Goal: Navigation & Orientation: Find specific page/section

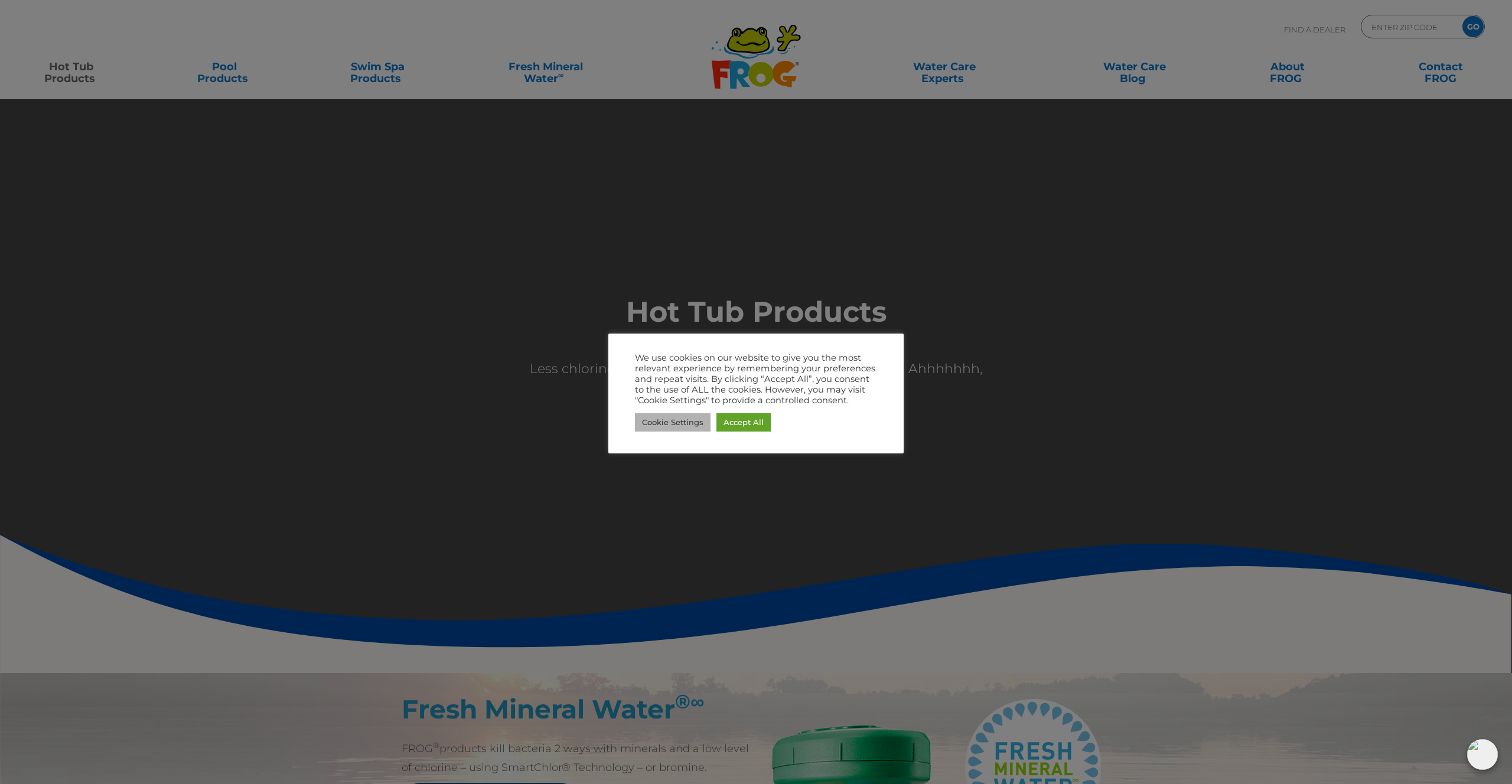
click at [647, 425] on link "Cookie Settings" at bounding box center [673, 422] width 76 height 18
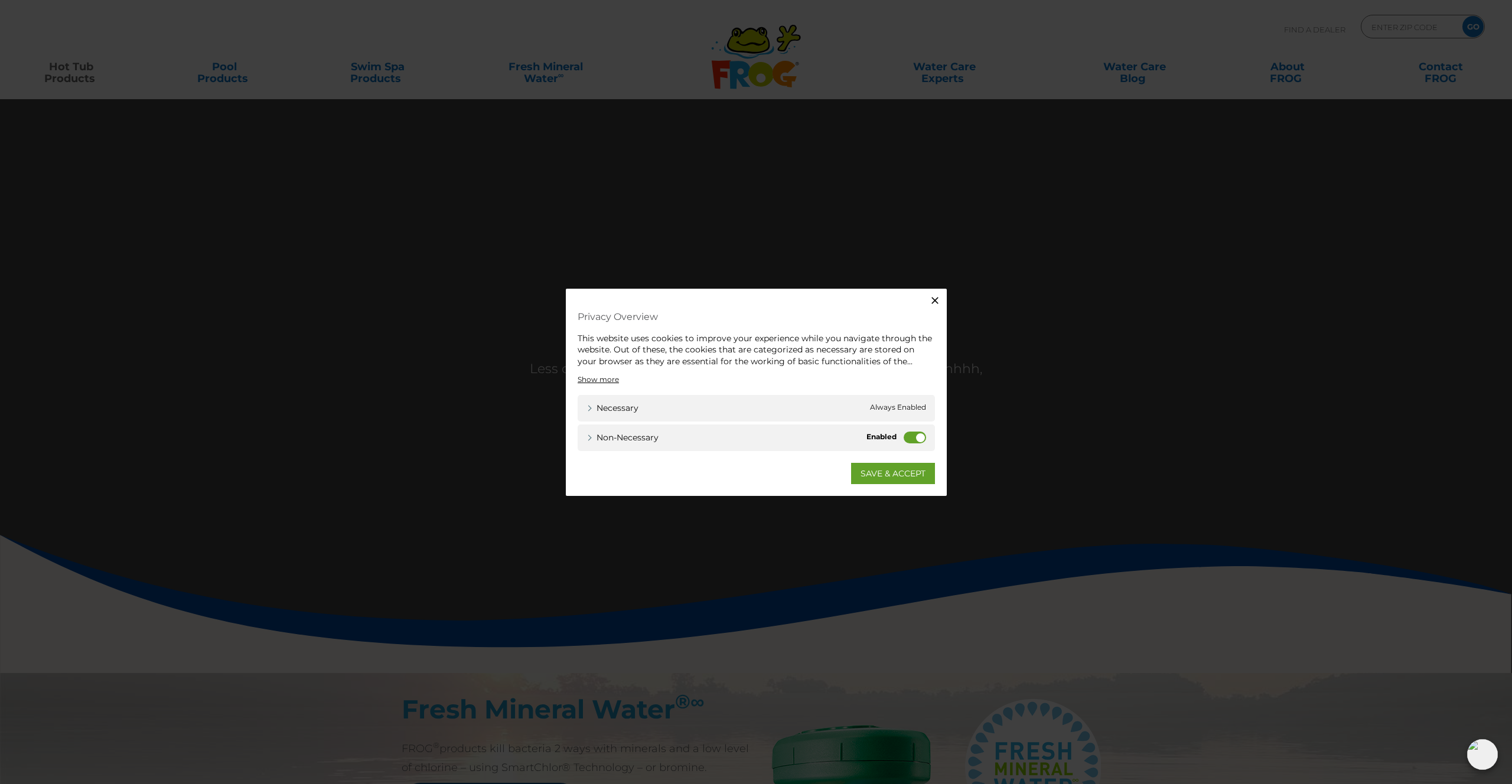
click at [908, 439] on label "Non-necessary" at bounding box center [915, 437] width 23 height 12
click at [0, 0] on input "Non-necessary" at bounding box center [0, 0] width 0 height 0
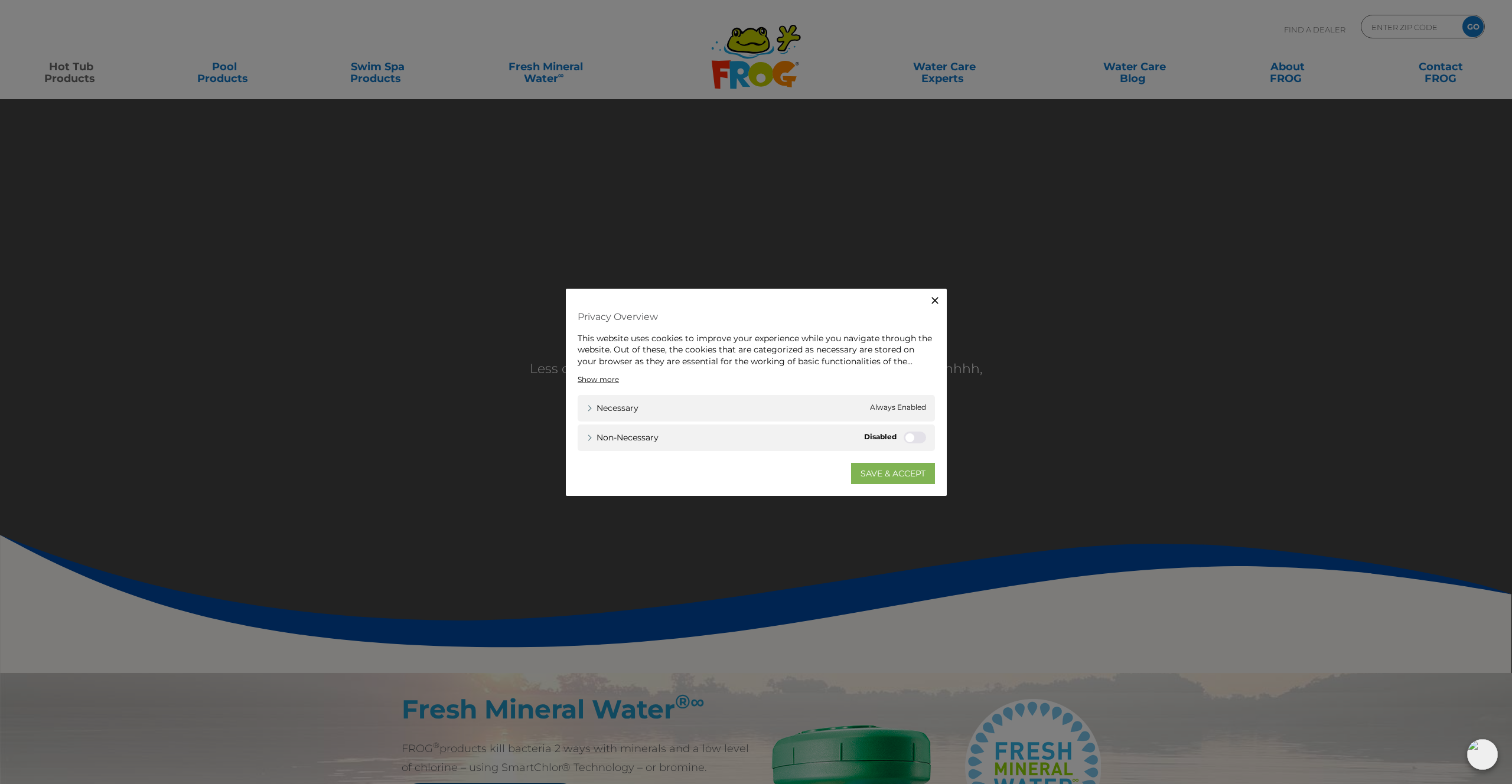
click at [887, 469] on link "SAVE & ACCEPT" at bounding box center [893, 474] width 84 height 21
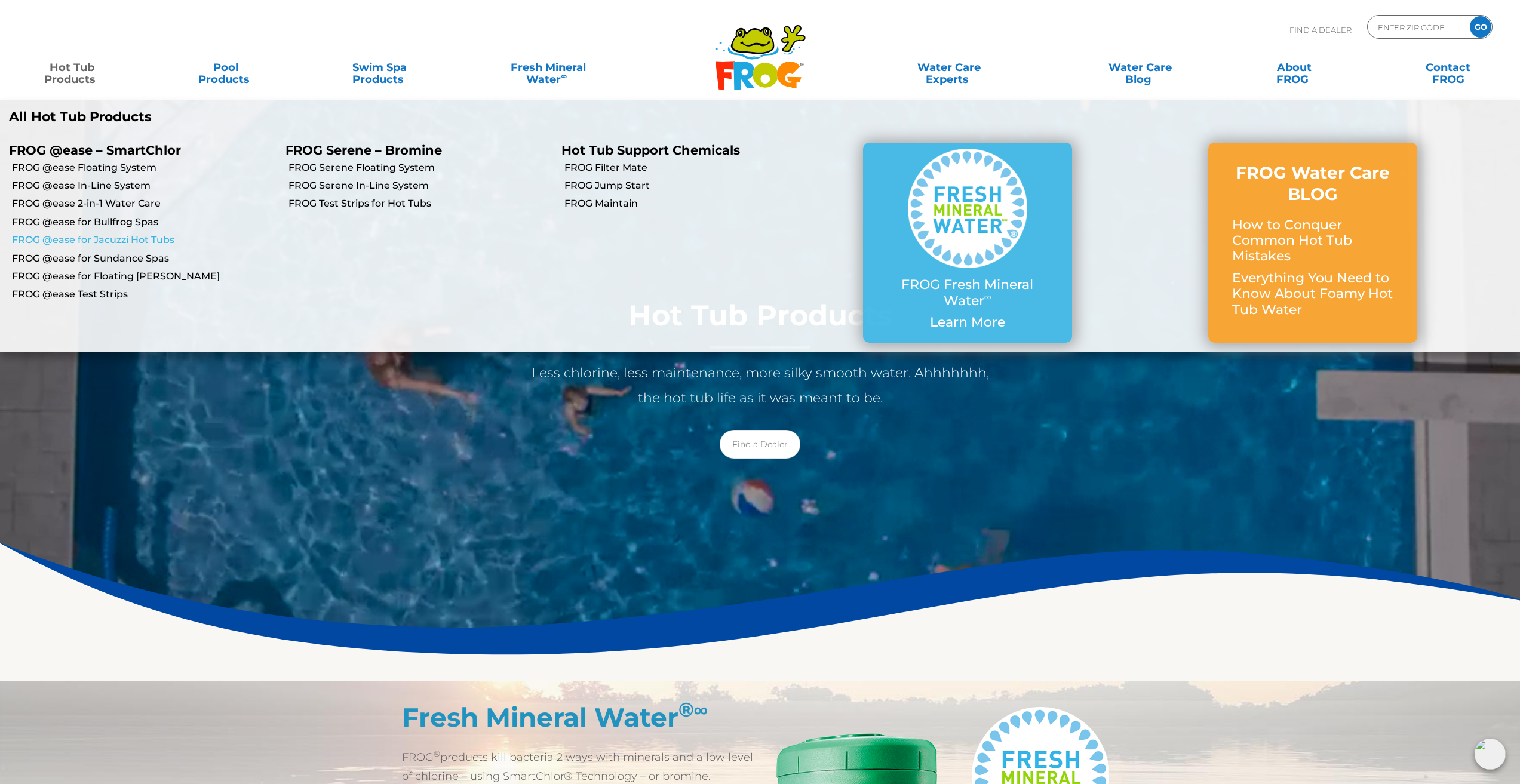
click at [158, 239] on link "FROG @ease for Jacuzzi Hot Tubs" at bounding box center [144, 240] width 265 height 13
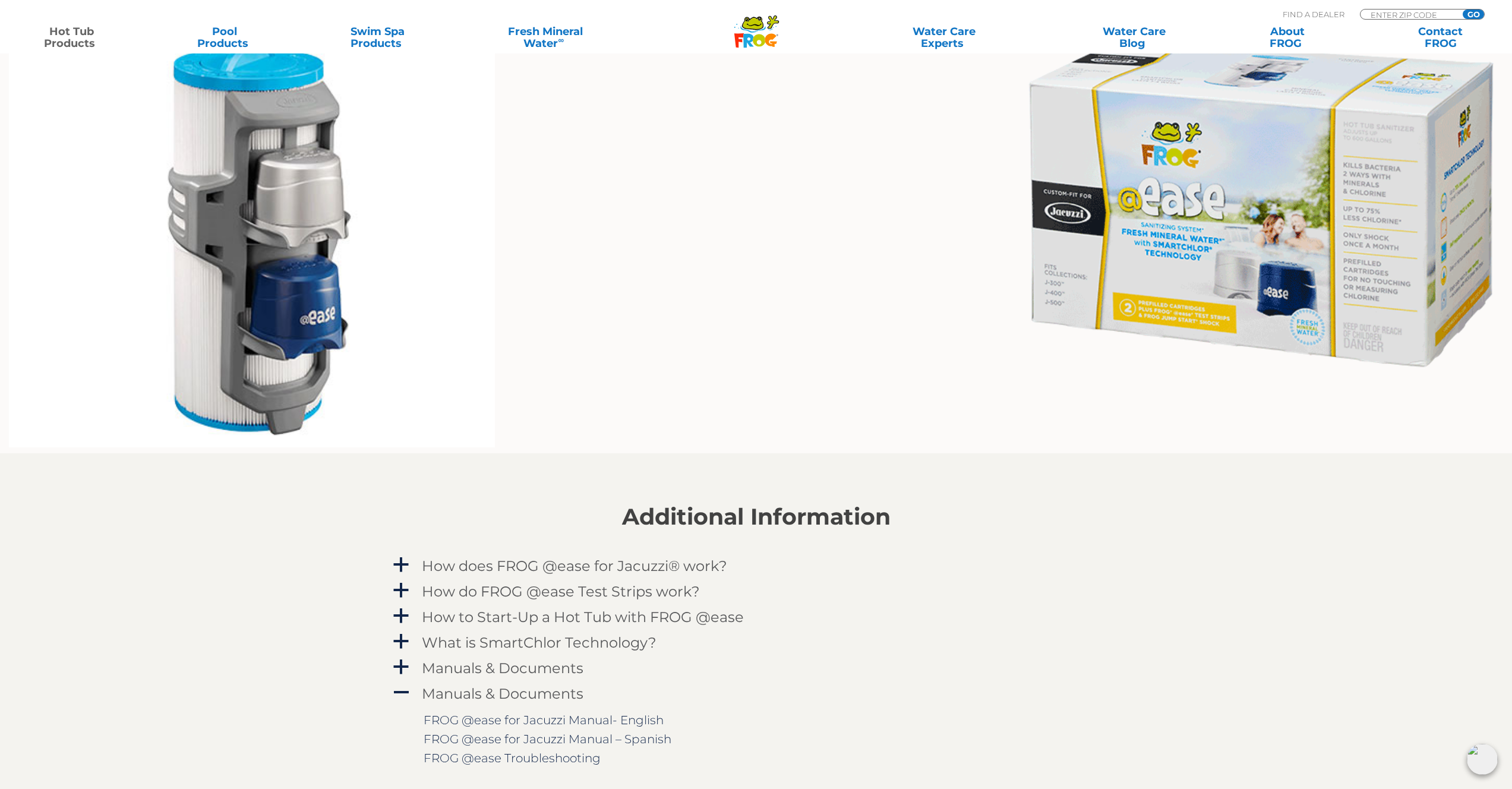
scroll to position [951, 0]
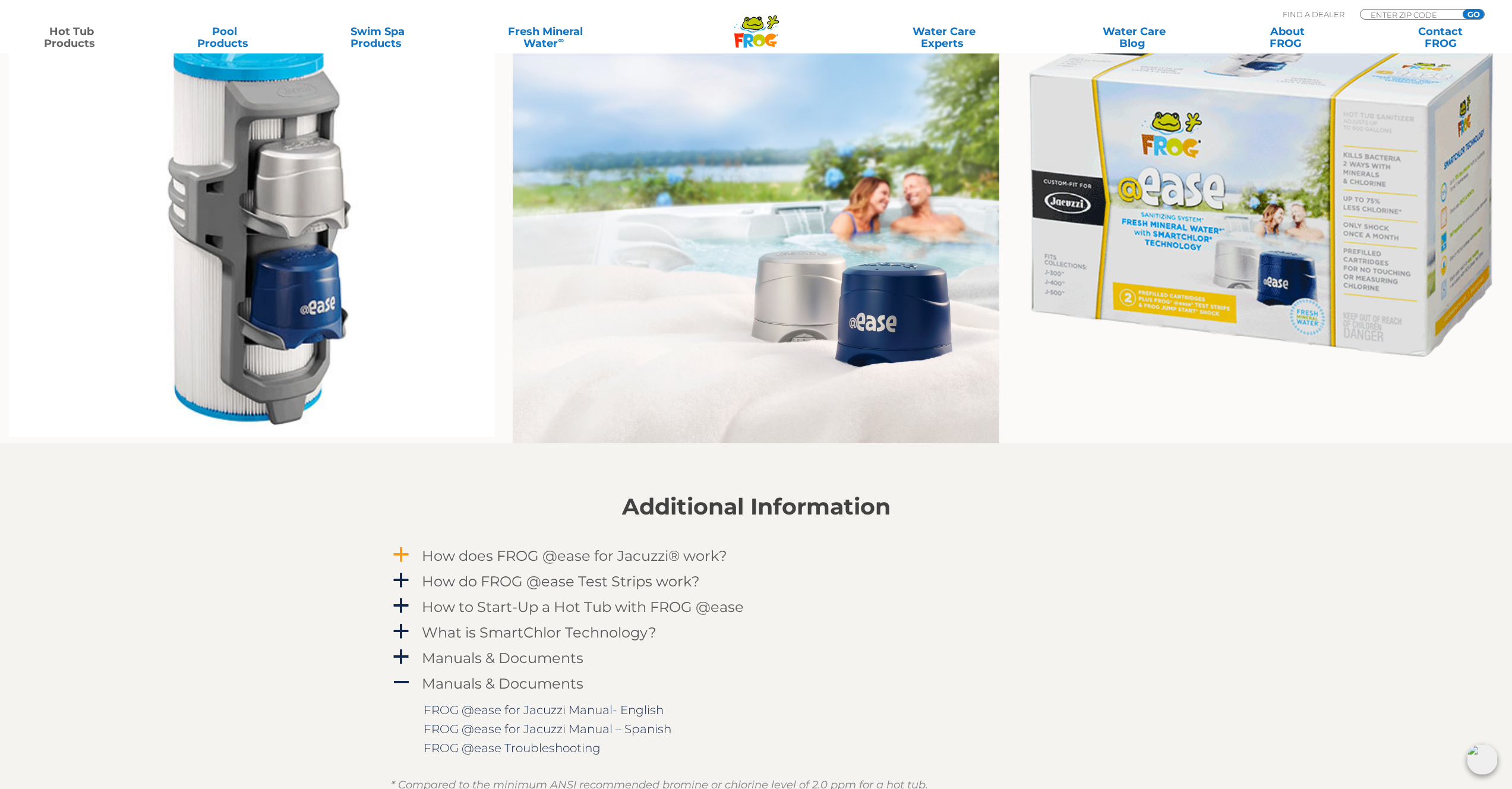
click at [564, 552] on h4 "How does FROG @ease for Jacuzzi® work?" at bounding box center [575, 556] width 305 height 16
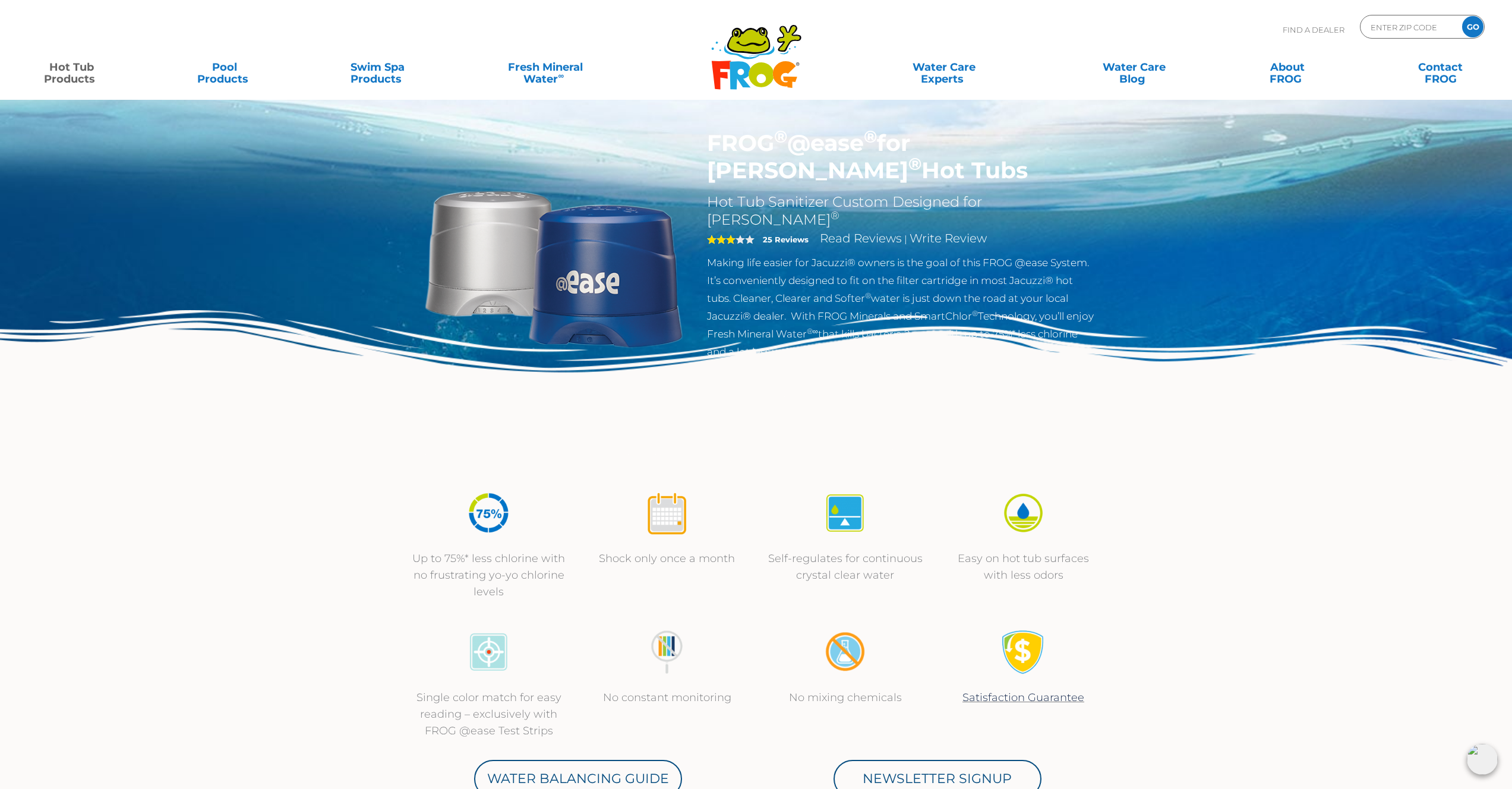
scroll to position [23, 0]
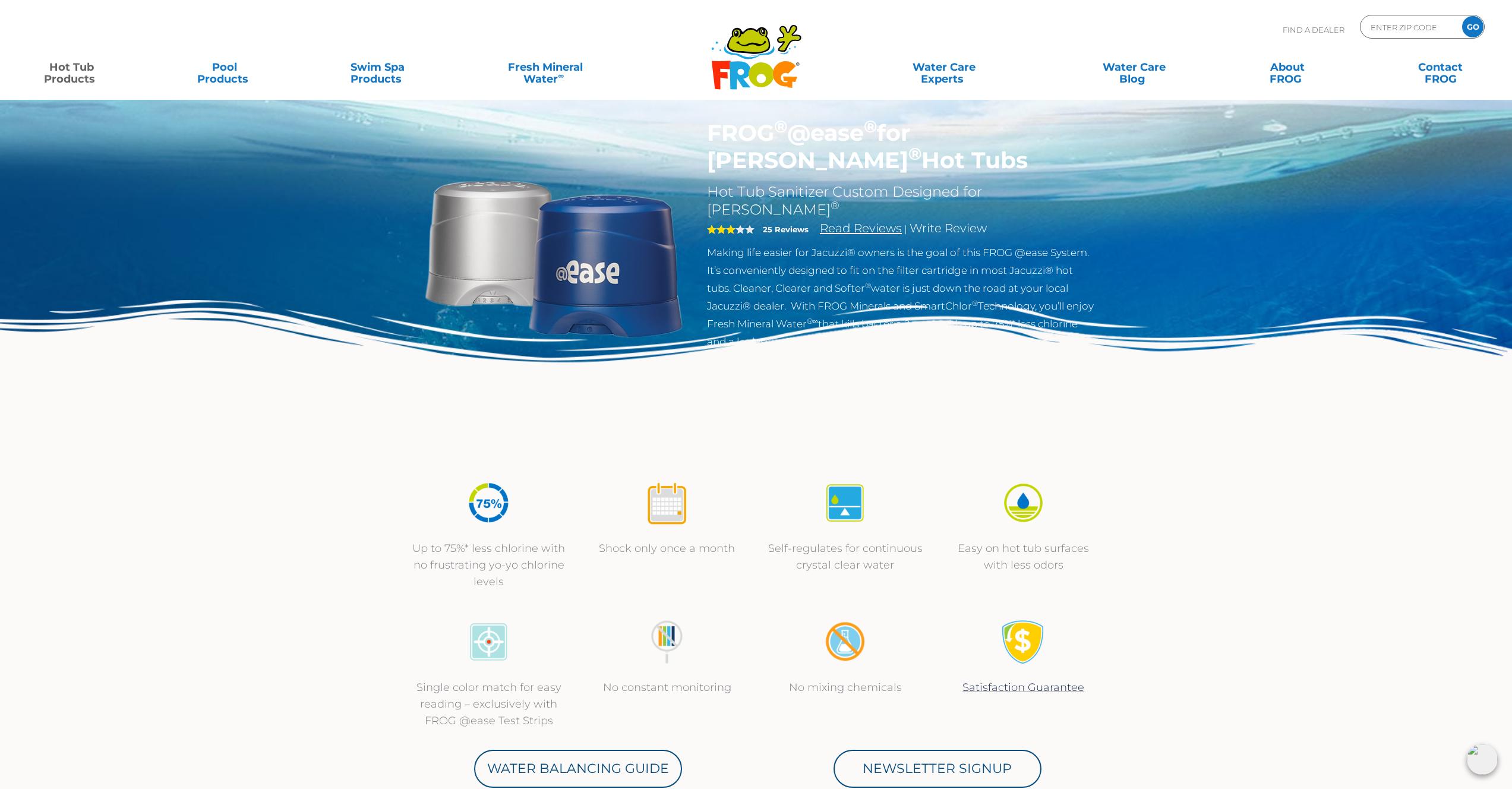
click at [877, 221] on link "Read Reviews" at bounding box center [861, 228] width 82 height 14
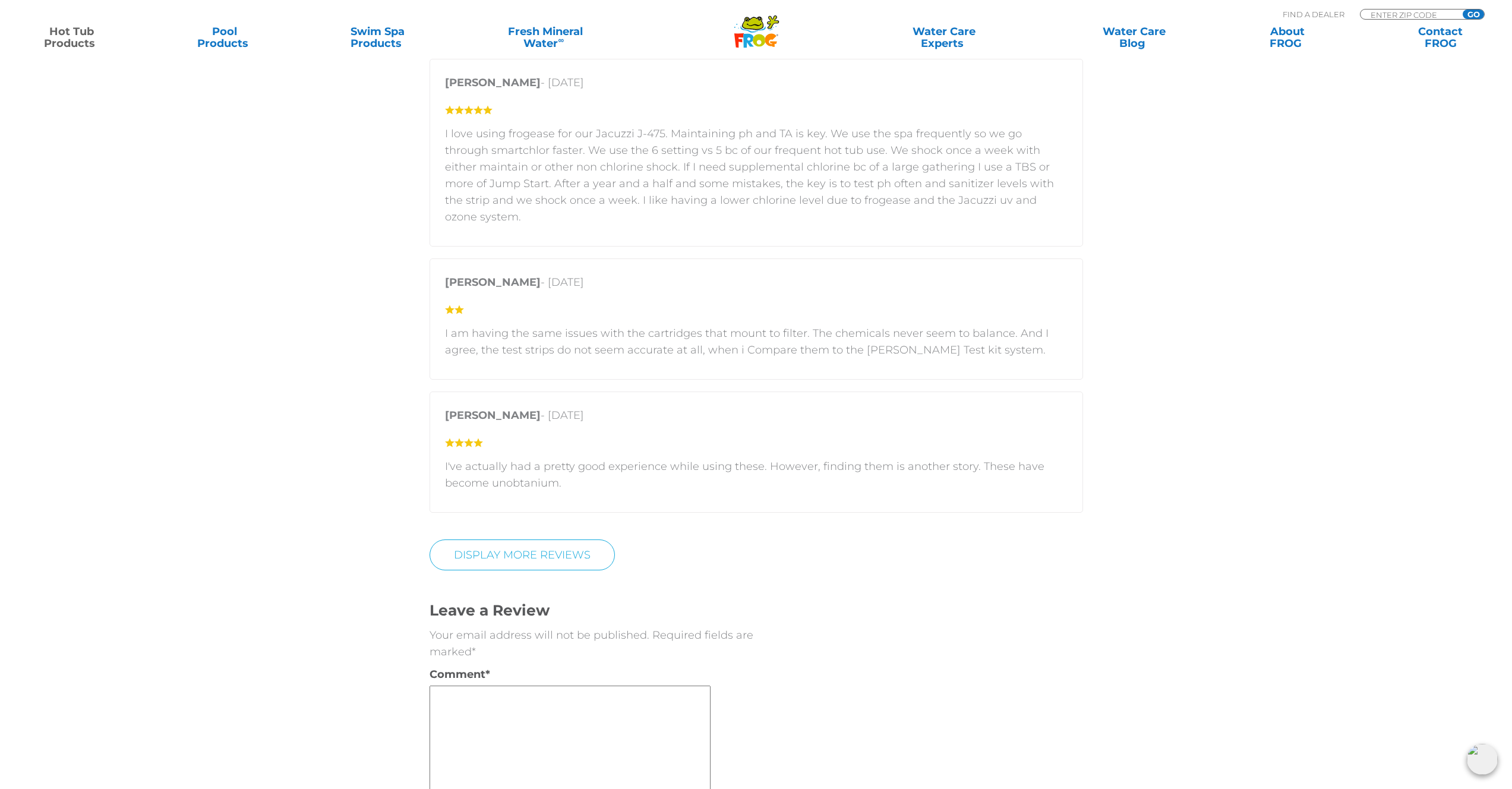
scroll to position [2925, 0]
drag, startPoint x: 560, startPoint y: 467, endPoint x: 491, endPoint y: 468, distance: 69.0
click at [491, 468] on p "I've actually had a pretty good experience while using these. However, finding …" at bounding box center [756, 474] width 622 height 33
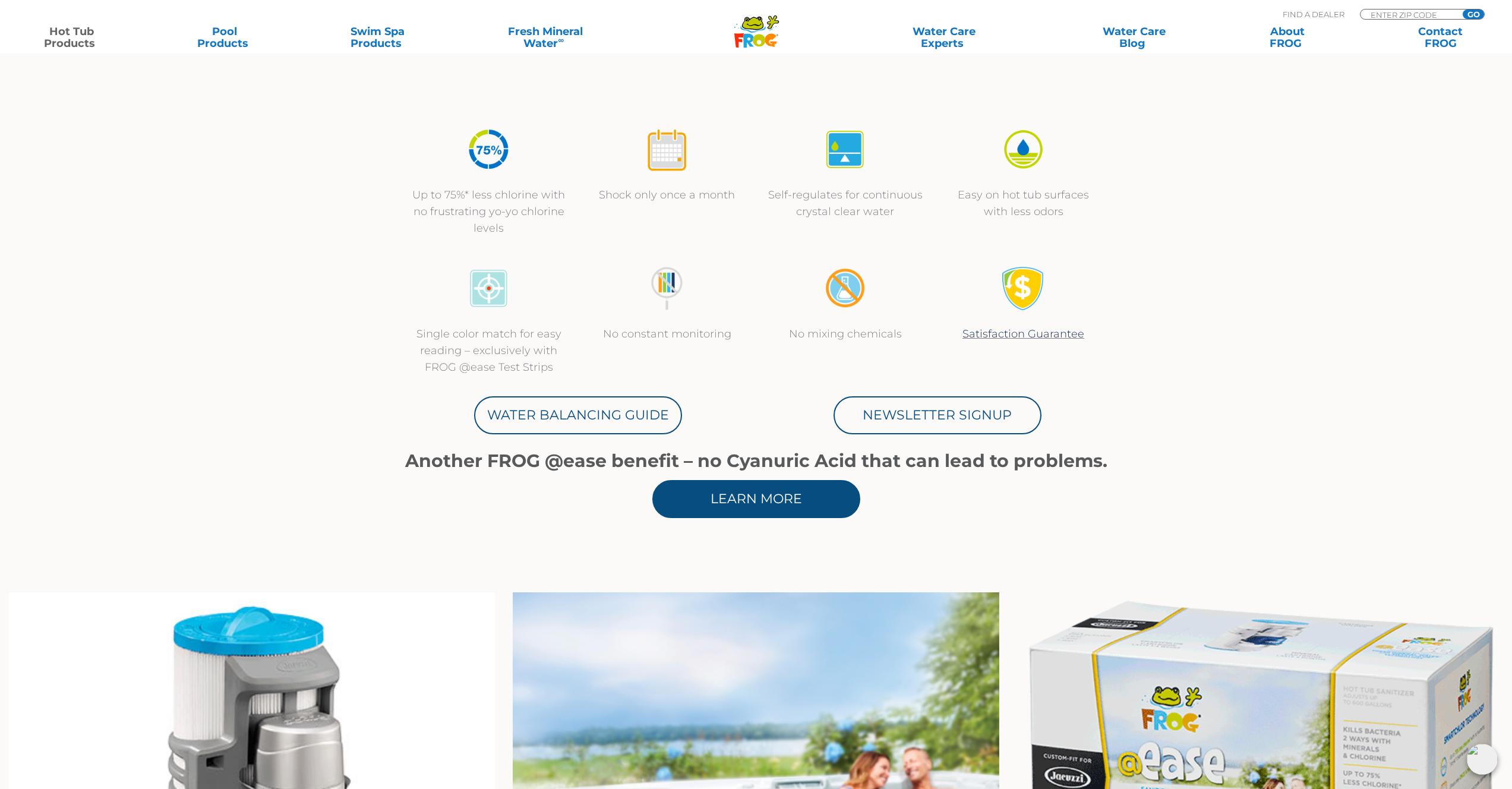
scroll to position [0, 0]
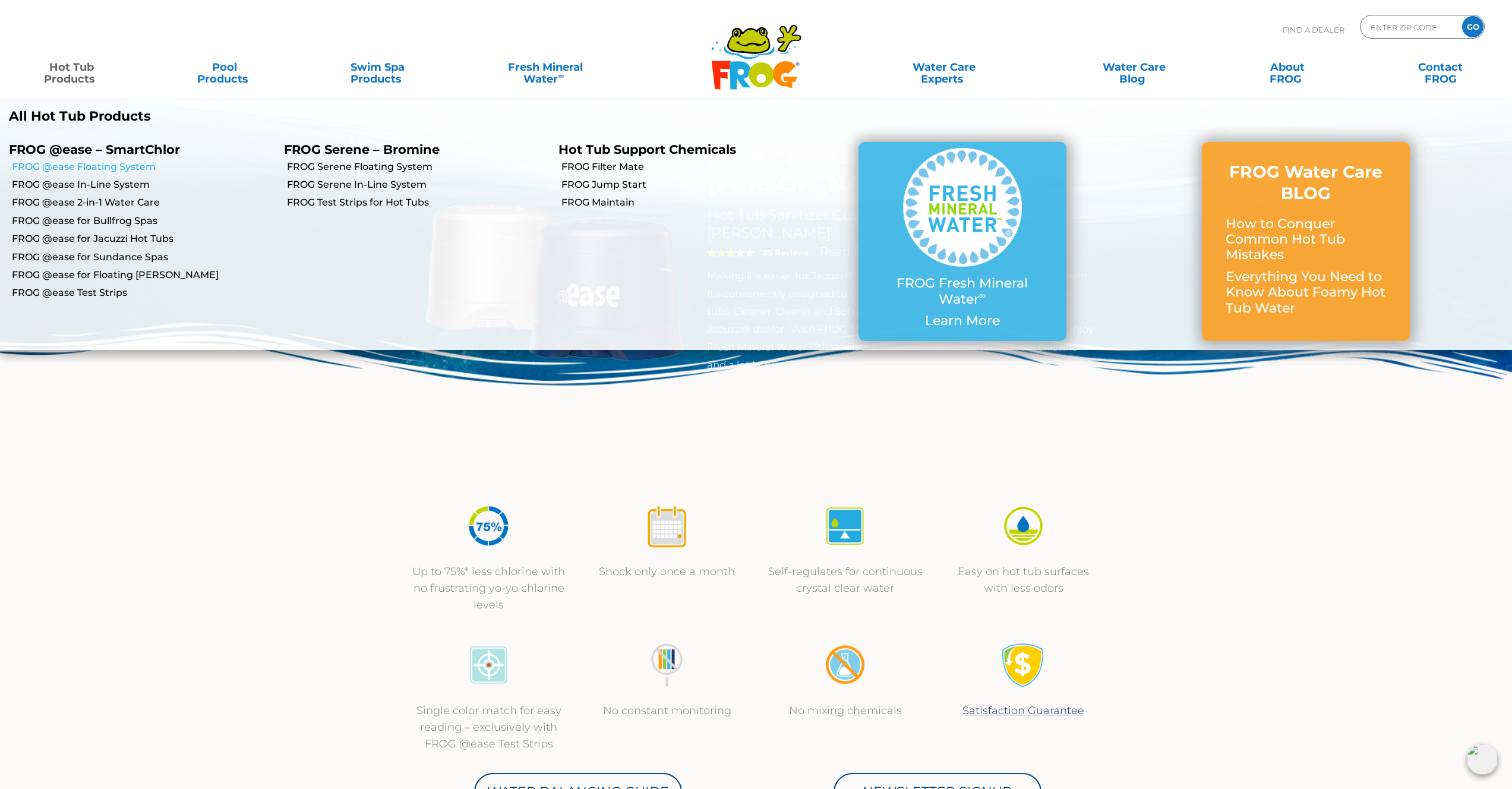
click at [107, 161] on link "FROG @ease Floating System" at bounding box center [144, 167] width 263 height 13
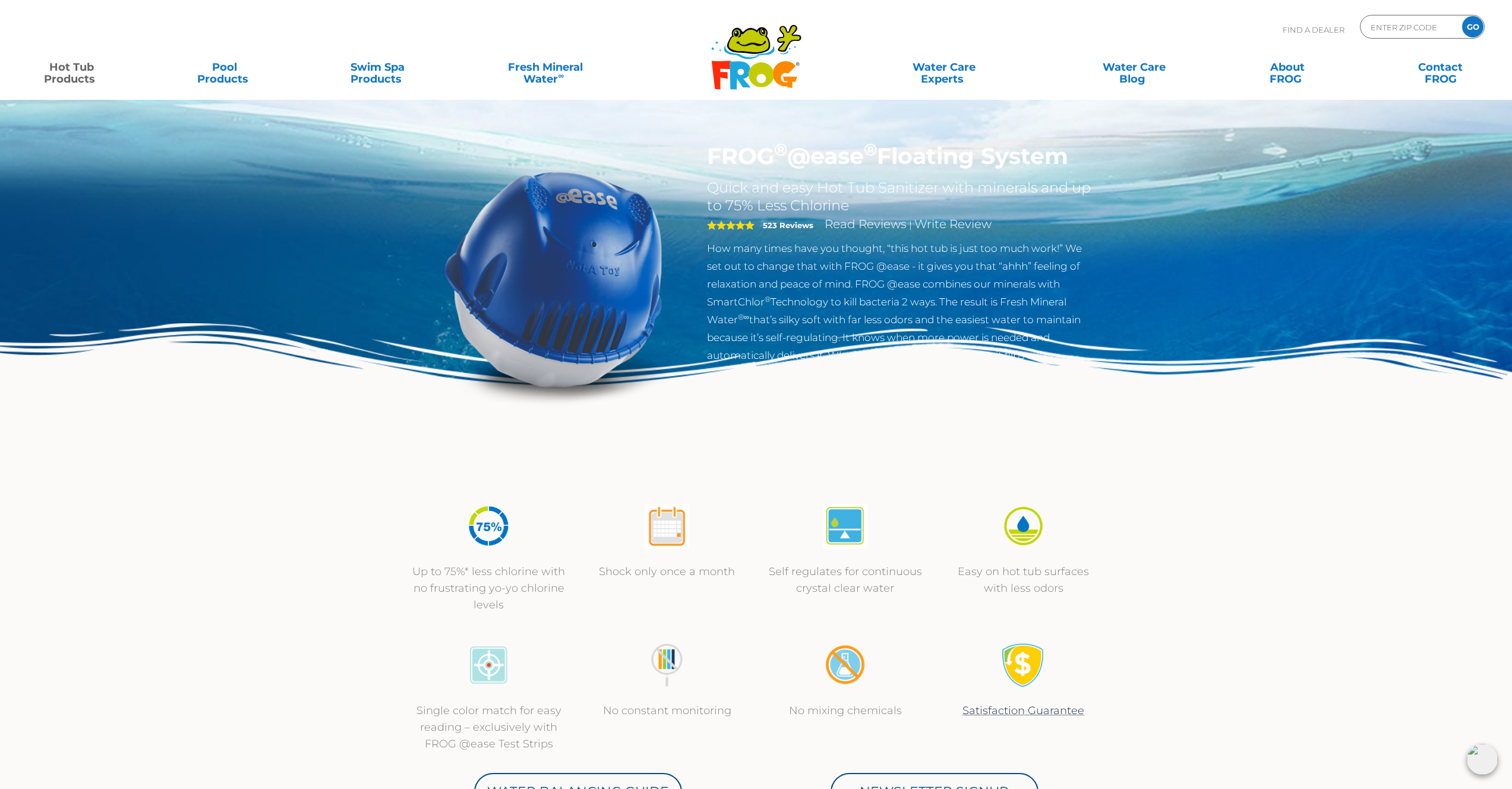
drag, startPoint x: 709, startPoint y: 158, endPoint x: 1080, endPoint y: 158, distance: 371.0
click at [1080, 158] on h1 "FROG ® @ease ® Floating System" at bounding box center [901, 156] width 388 height 27
copy h1 "FROG ® @ease ® Floating System"
